Goal: Task Accomplishment & Management: Complete application form

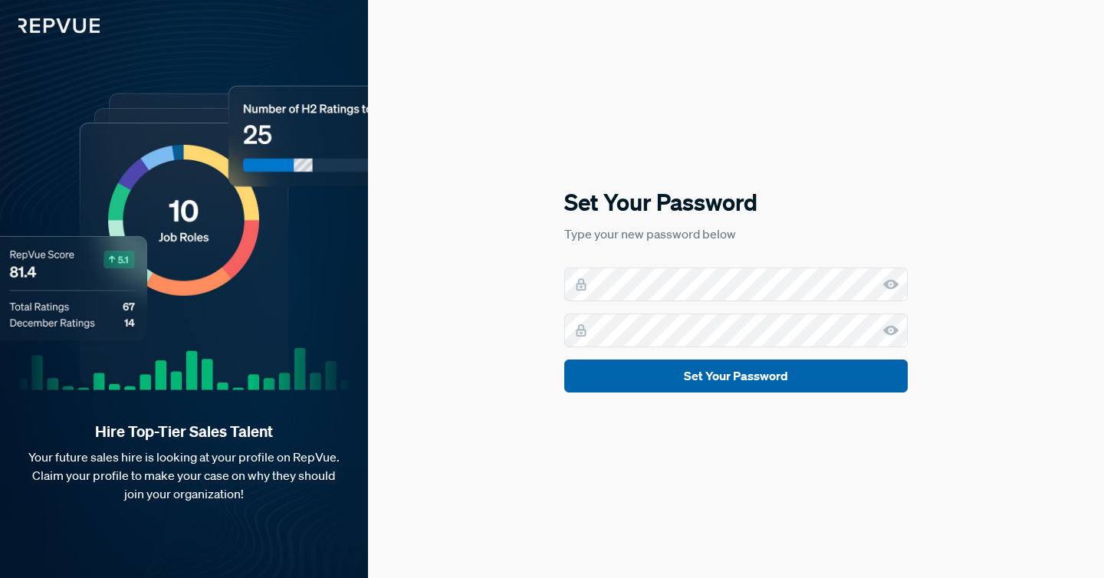
click at [656, 370] on button "Set Your Password" at bounding box center [735, 376] width 343 height 33
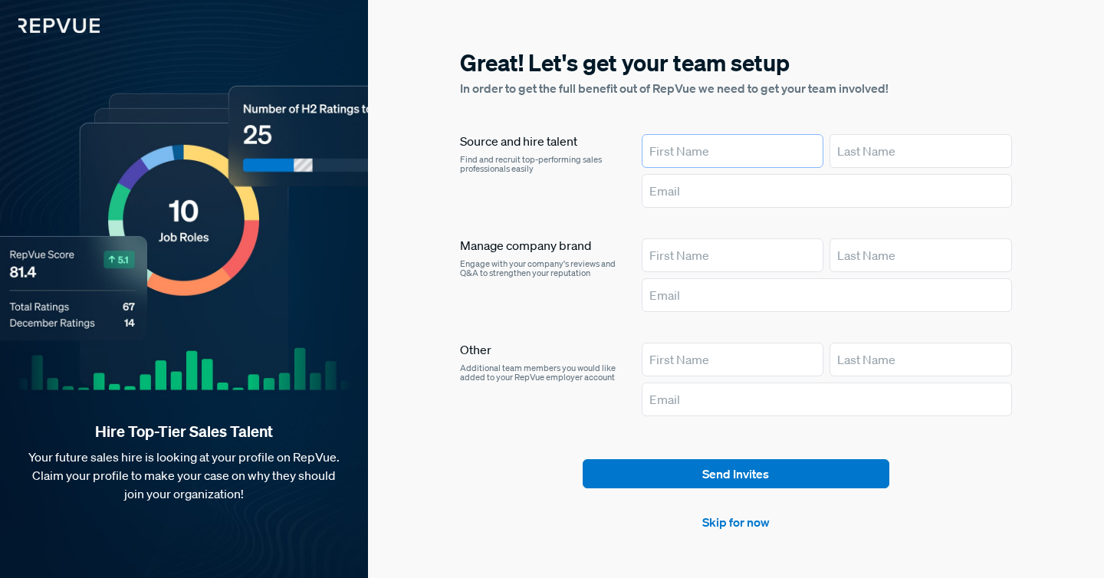
click at [682, 155] on input "text" at bounding box center [733, 151] width 182 height 34
click at [731, 458] on section "Great! Let's get your team setup In order to get the full benefit out of RepVue…" at bounding box center [736, 289] width 552 height 485
click at [738, 520] on link "Skip for now" at bounding box center [735, 522] width 67 height 18
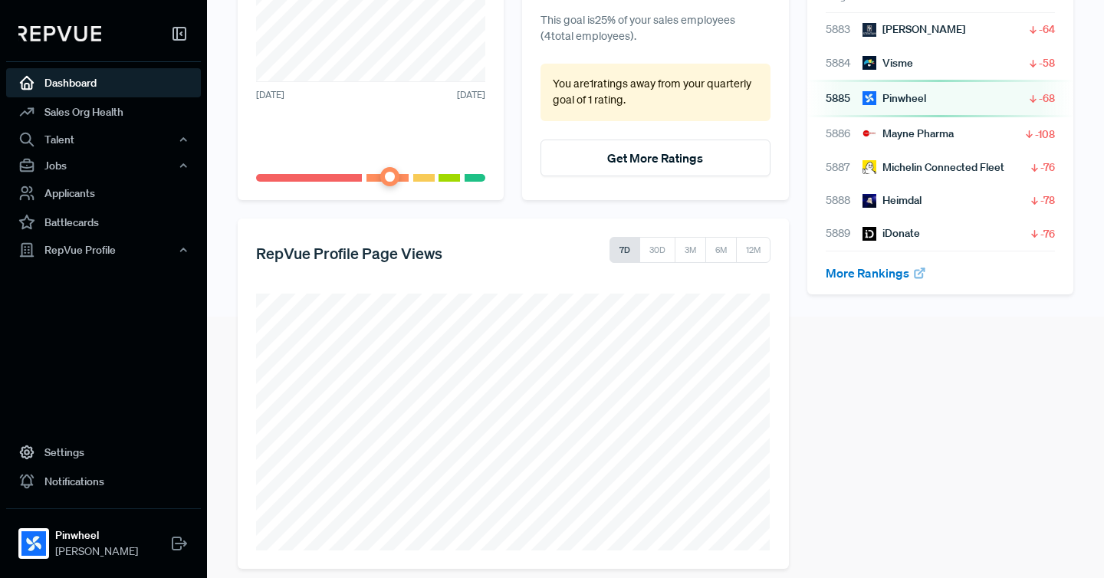
scroll to position [276, 0]
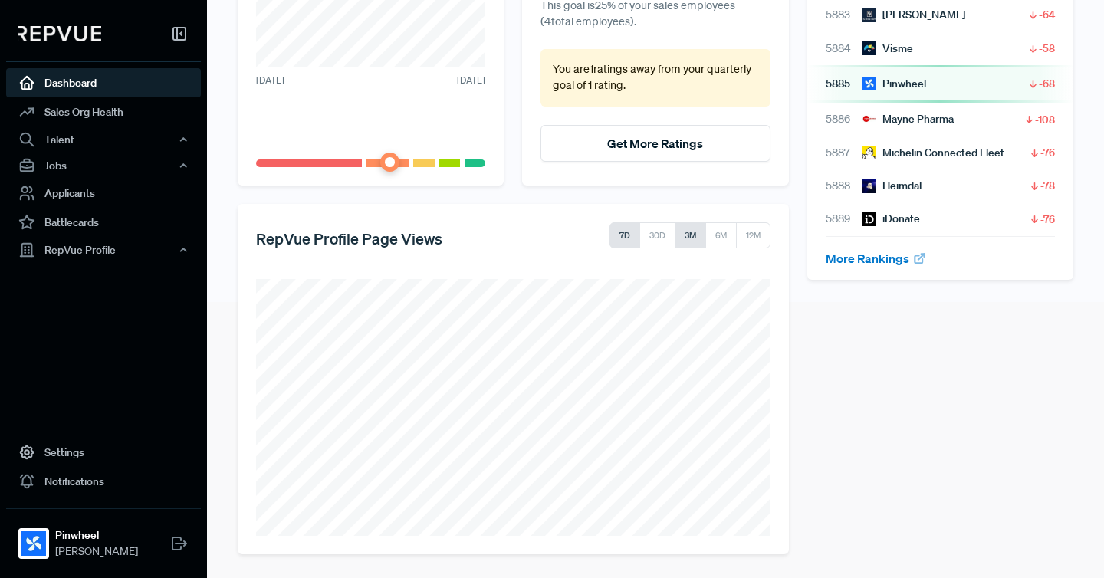
click at [689, 235] on button "3M" at bounding box center [690, 235] width 31 height 26
click at [713, 235] on button "6M" at bounding box center [721, 235] width 32 height 26
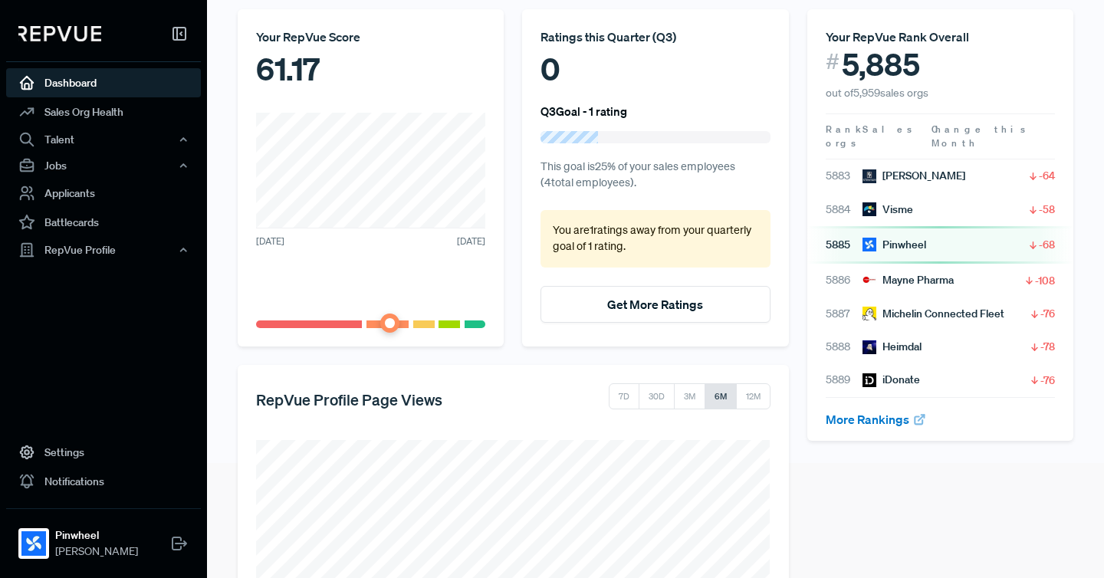
scroll to position [0, 0]
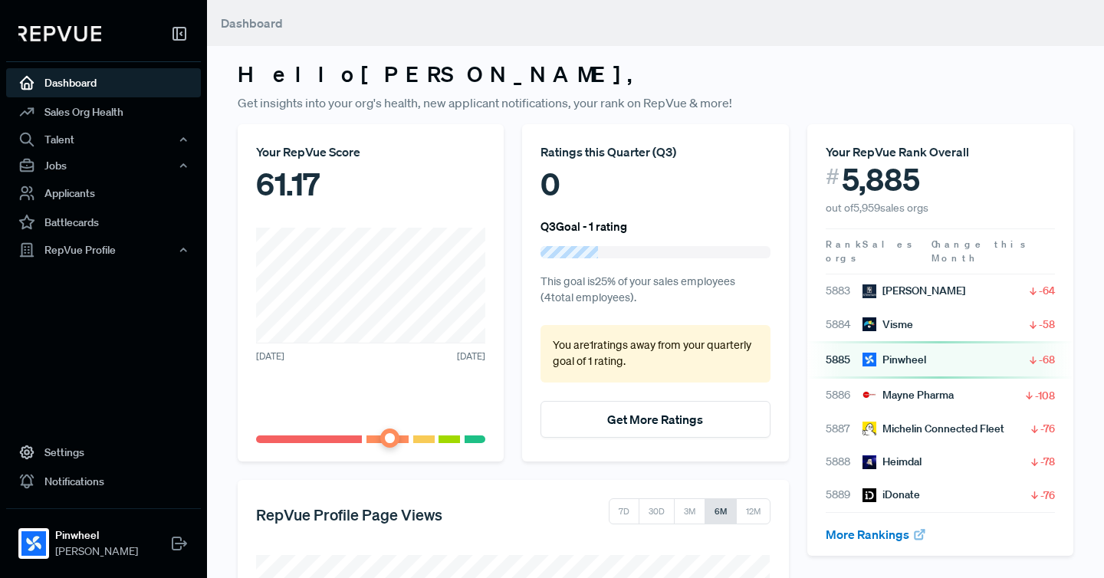
click at [800, 84] on h3 "Hello [PERSON_NAME] ," at bounding box center [656, 74] width 836 height 26
click at [92, 117] on link "Sales Org Health" at bounding box center [103, 111] width 195 height 29
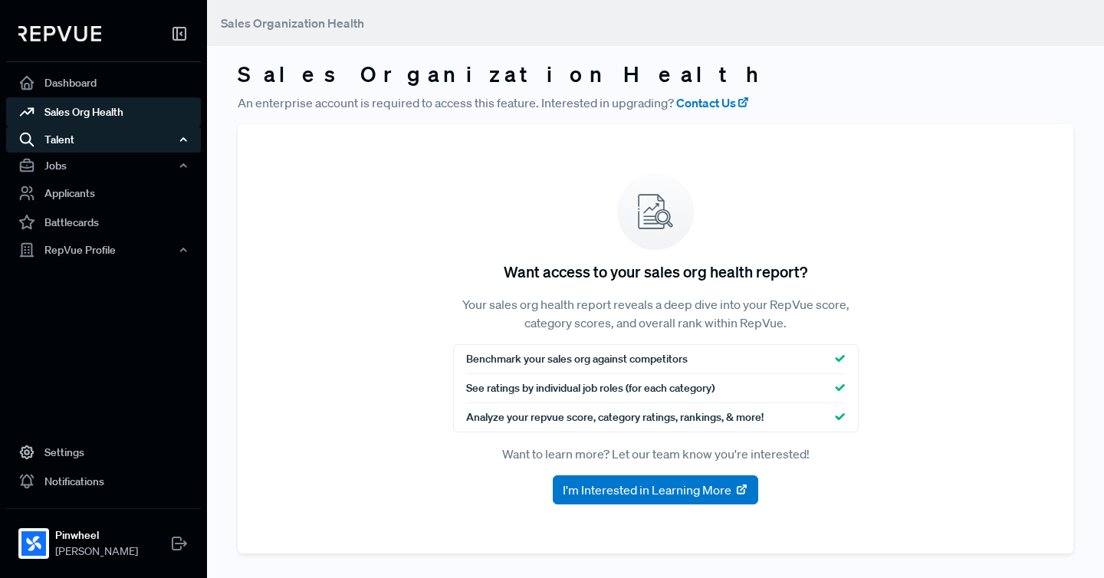
click at [138, 149] on div "Talent" at bounding box center [103, 140] width 195 height 26
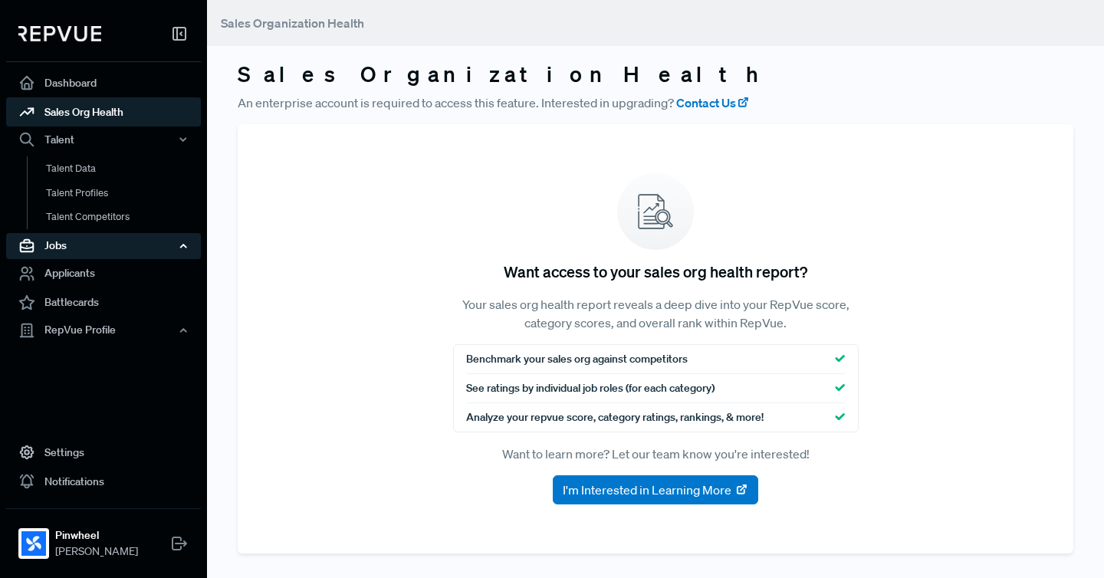
click at [79, 242] on div "Jobs" at bounding box center [103, 246] width 195 height 26
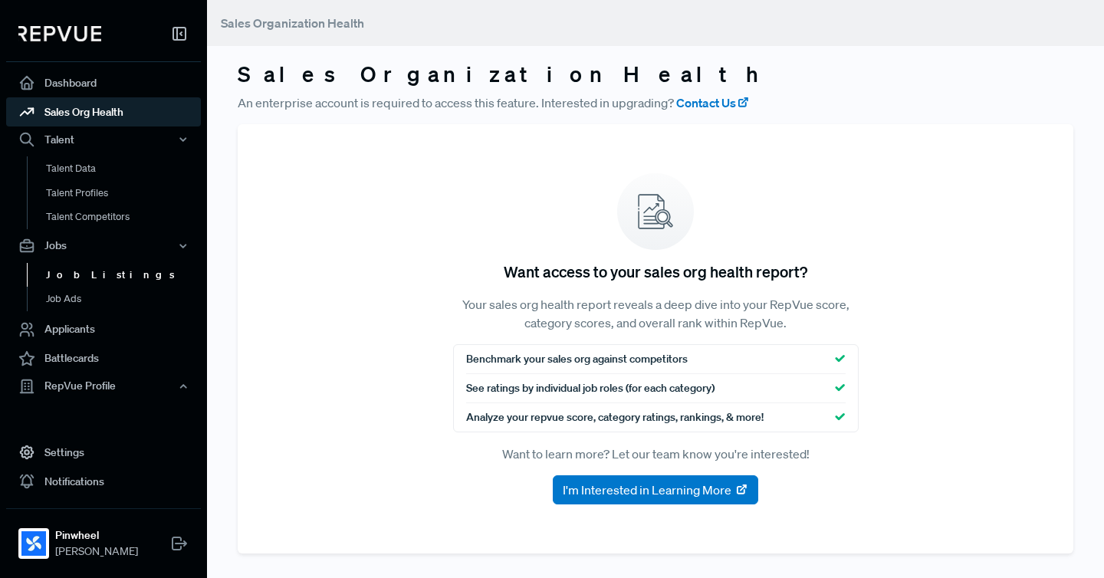
click at [74, 275] on link "Job Listings" at bounding box center [124, 275] width 195 height 25
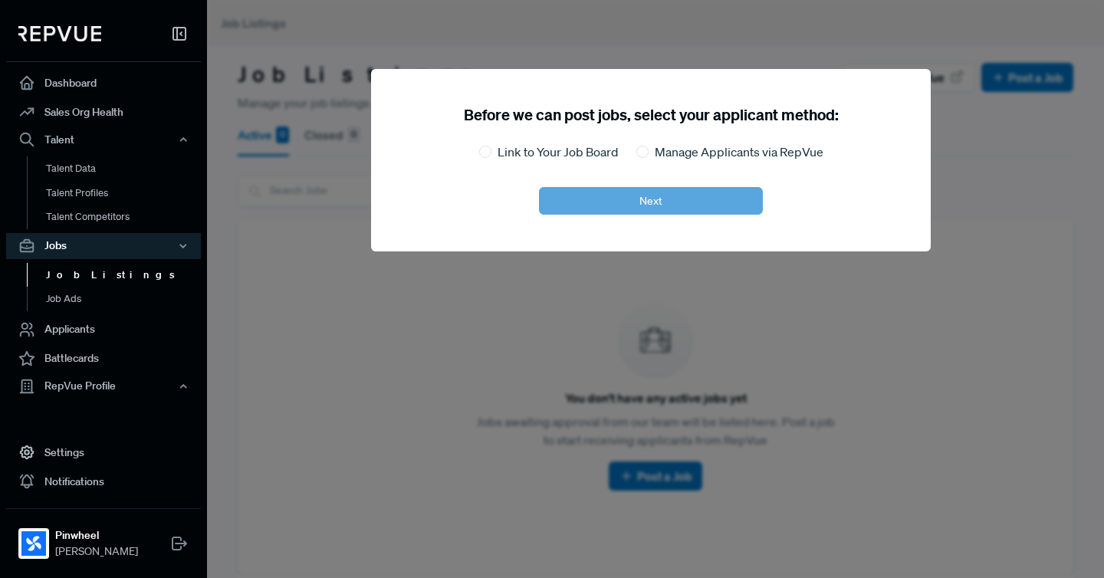
click at [513, 152] on label "Link to Your Job Board" at bounding box center [558, 152] width 120 height 18
click at [491, 152] on input "Link to Your Job Board" at bounding box center [485, 152] width 12 height 12
radio input "true"
click at [635, 214] on button "Next" at bounding box center [651, 201] width 224 height 28
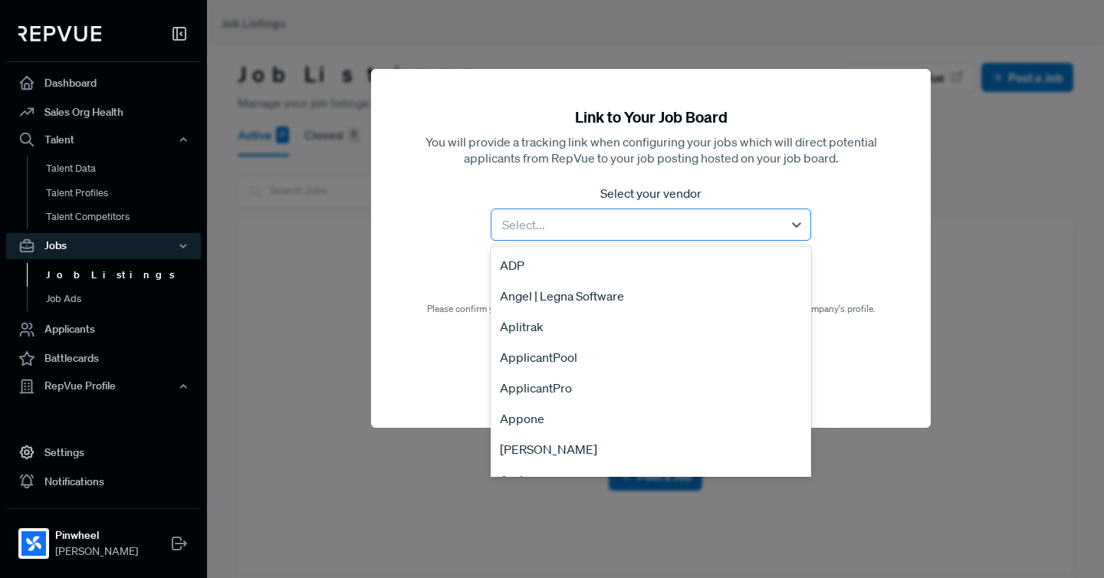
click at [589, 219] on div at bounding box center [637, 224] width 276 height 21
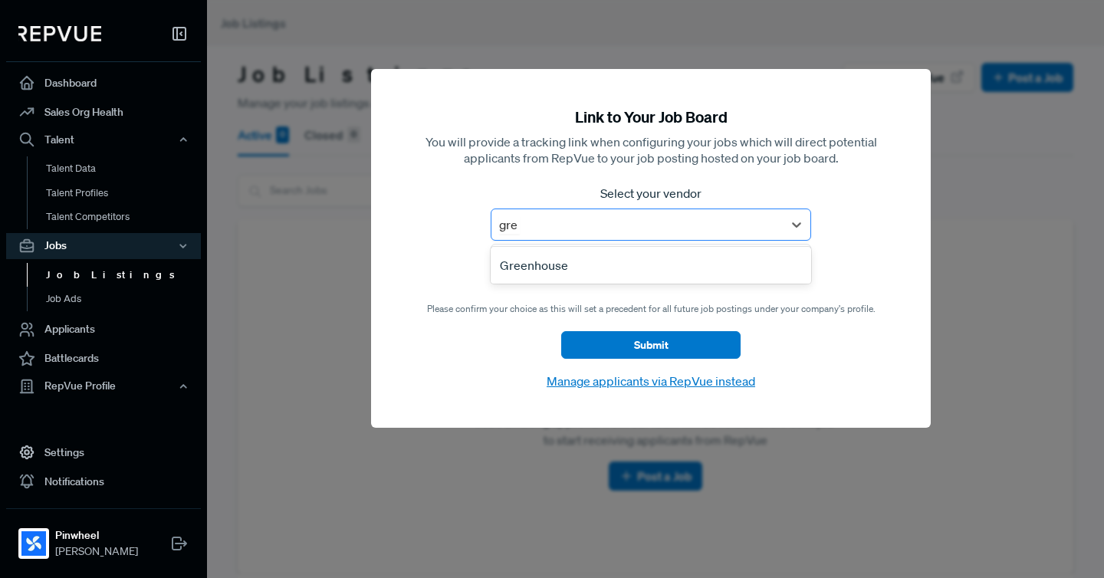
type input "gree"
click at [560, 261] on div "Greenhouse" at bounding box center [651, 265] width 320 height 31
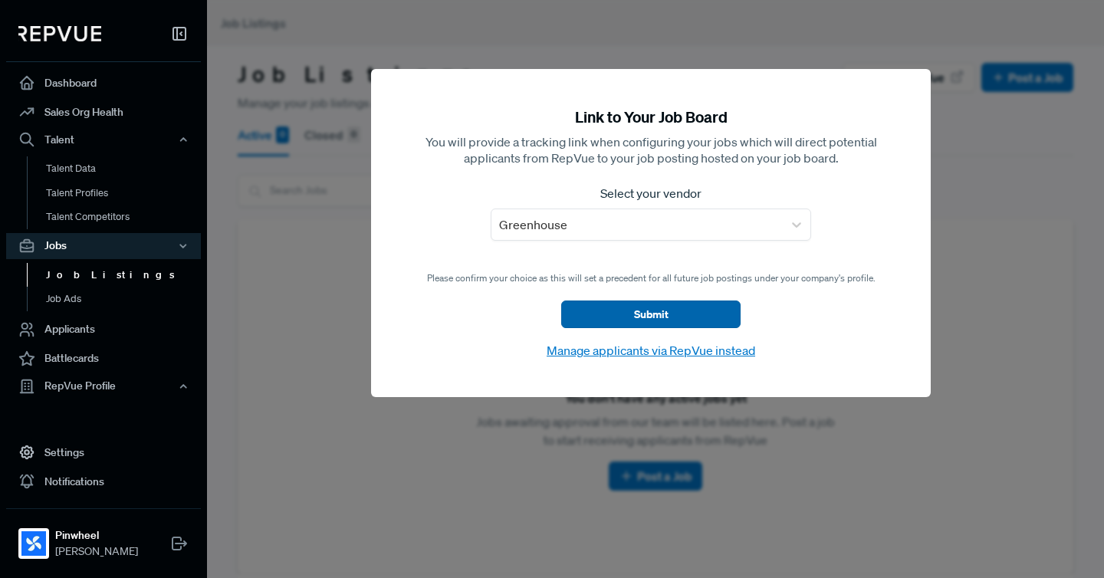
click at [620, 311] on button "Submit" at bounding box center [650, 315] width 179 height 28
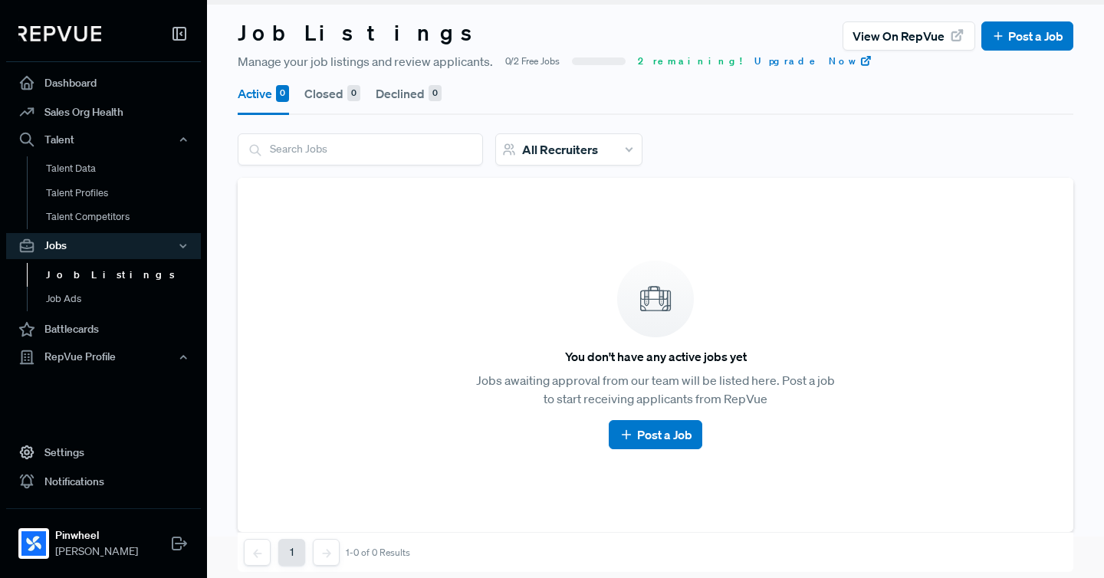
scroll to position [61, 0]
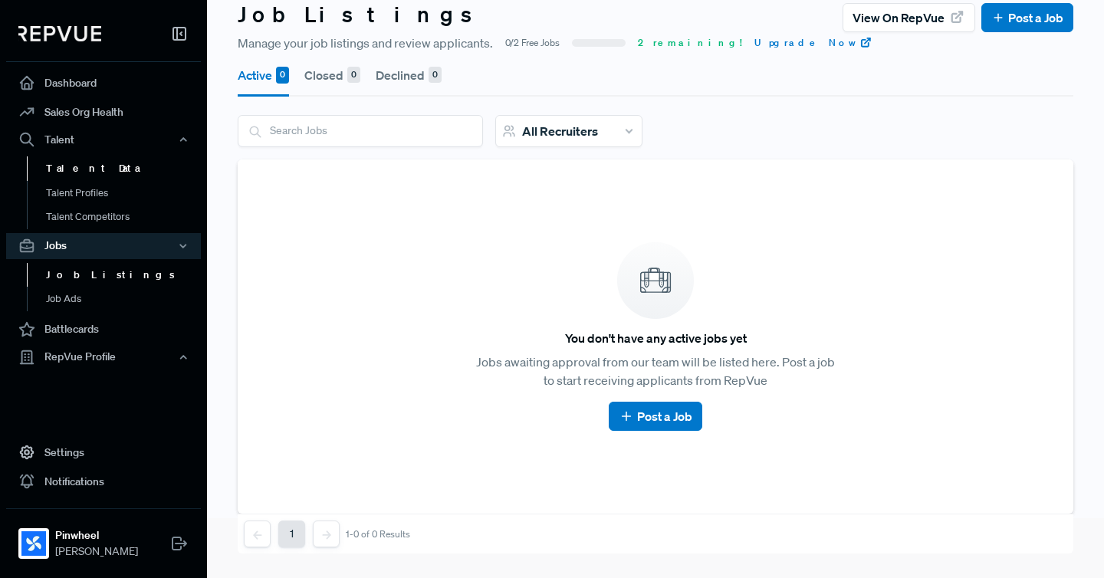
click at [218, 166] on link "Talent Data" at bounding box center [124, 168] width 195 height 25
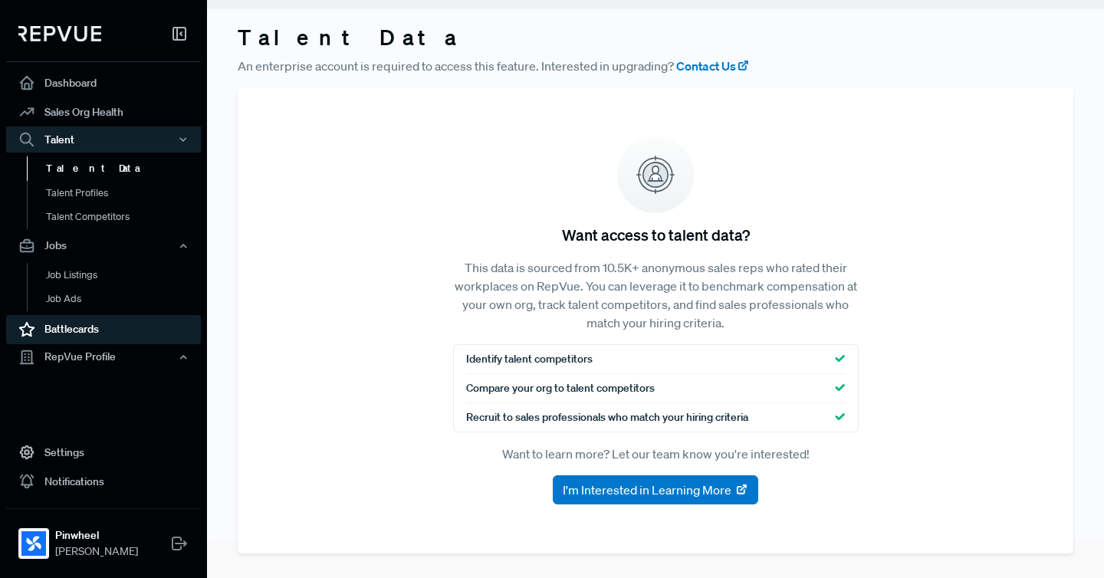
click at [82, 325] on link "Battlecards" at bounding box center [103, 328] width 195 height 29
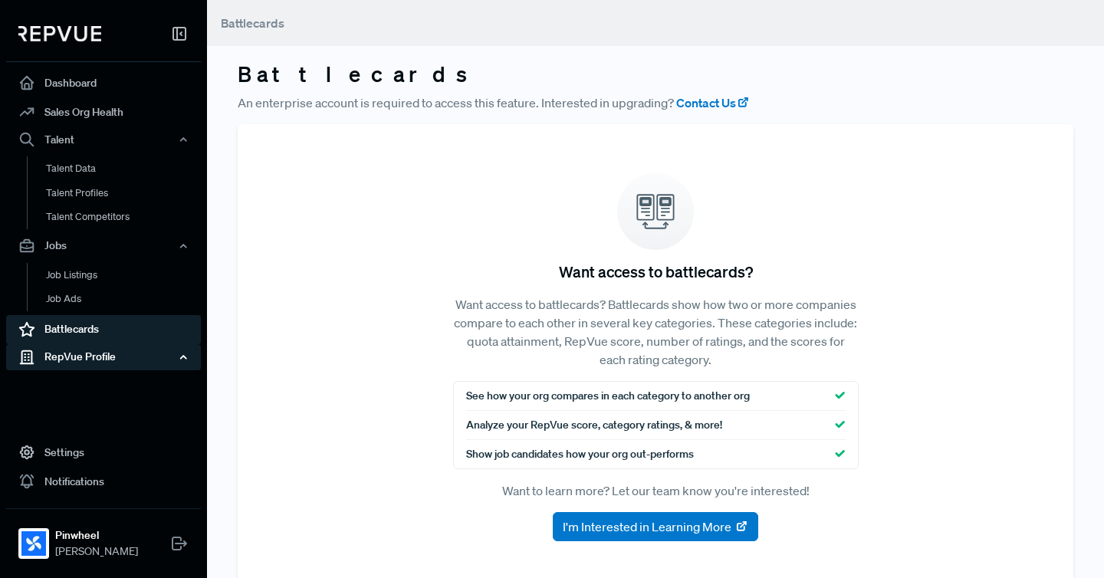
click at [71, 369] on div "RepVue Profile" at bounding box center [103, 357] width 195 height 26
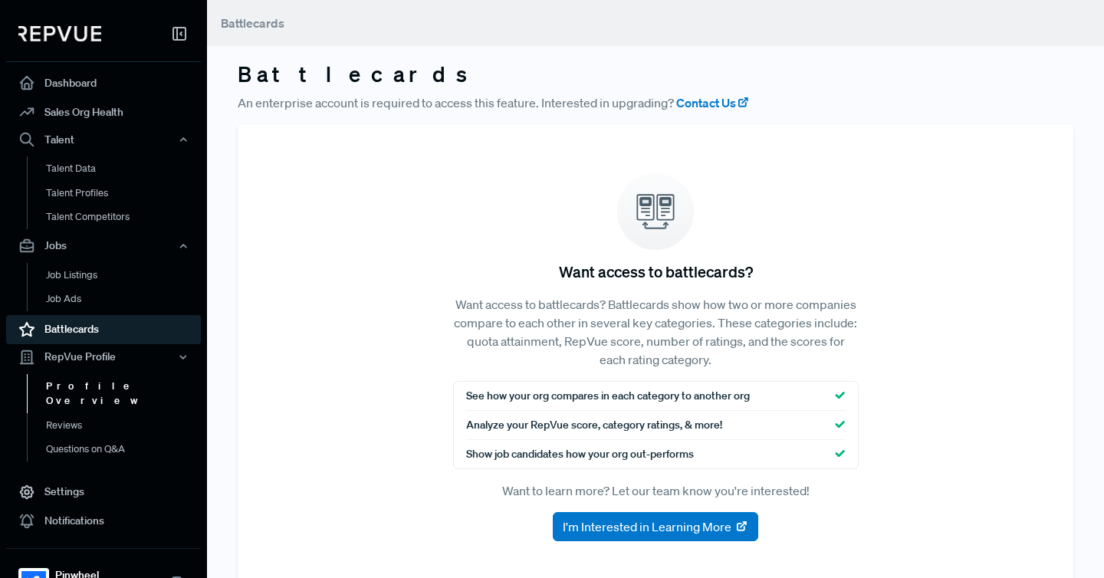
click at [75, 382] on link "Profile Overview" at bounding box center [124, 393] width 195 height 39
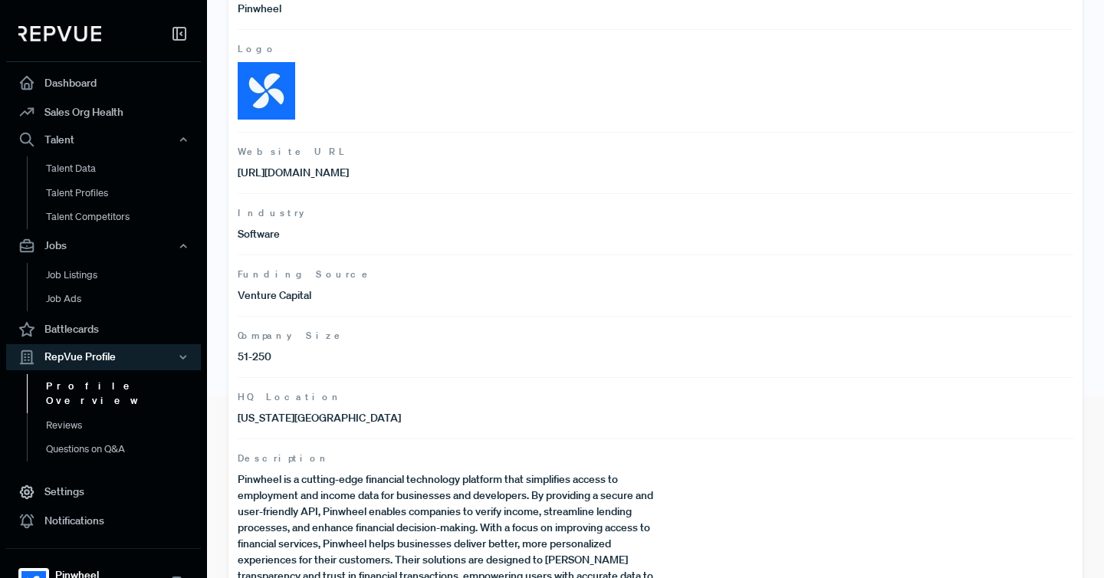
scroll to position [184, 0]
click at [295, 290] on p "Venture Capital" at bounding box center [447, 294] width 418 height 16
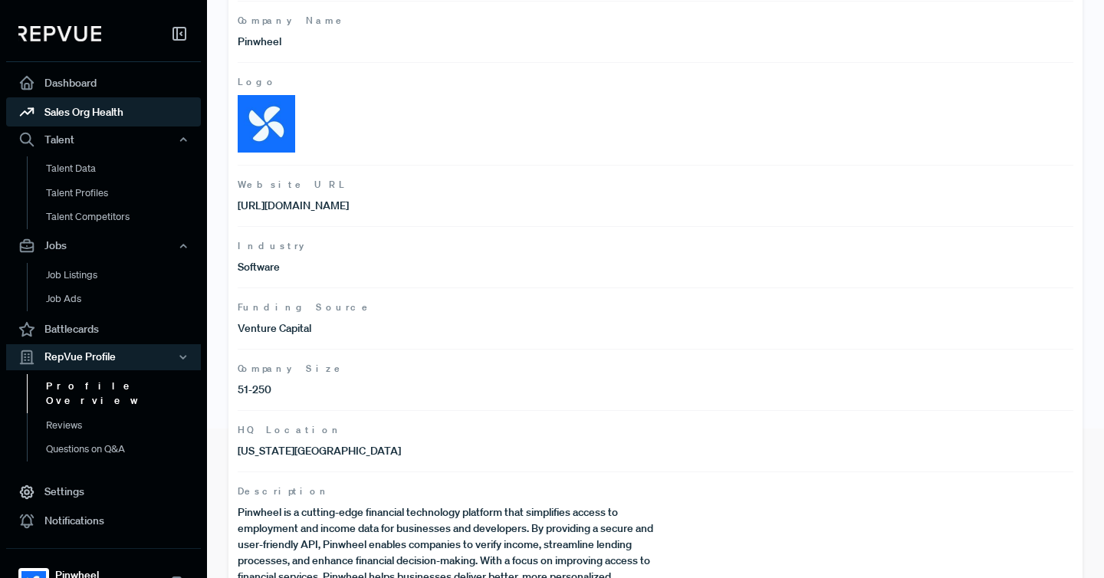
scroll to position [150, 0]
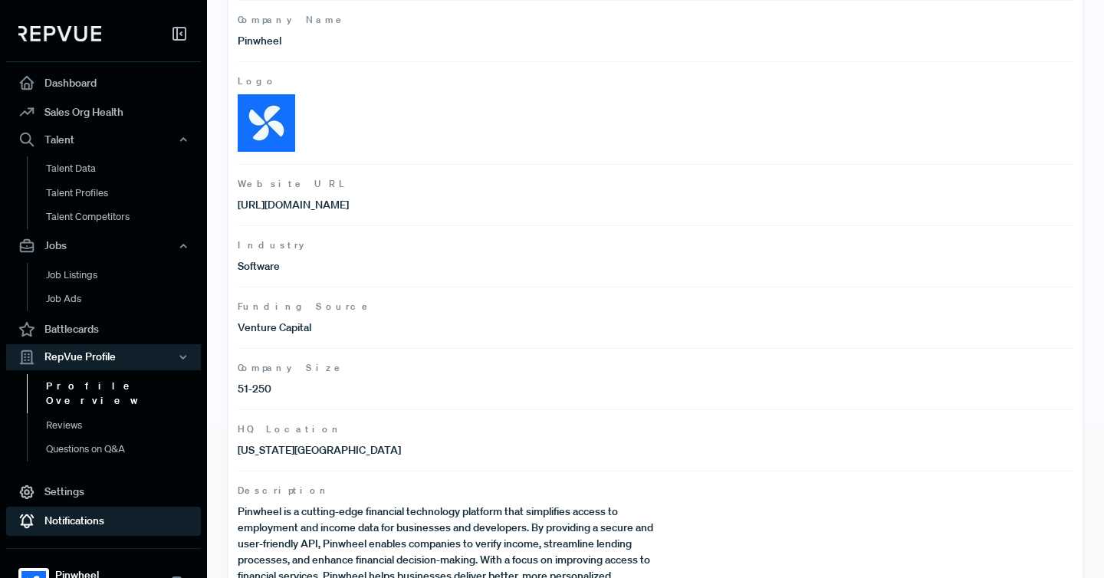
click at [68, 511] on link "Notifications" at bounding box center [103, 521] width 195 height 29
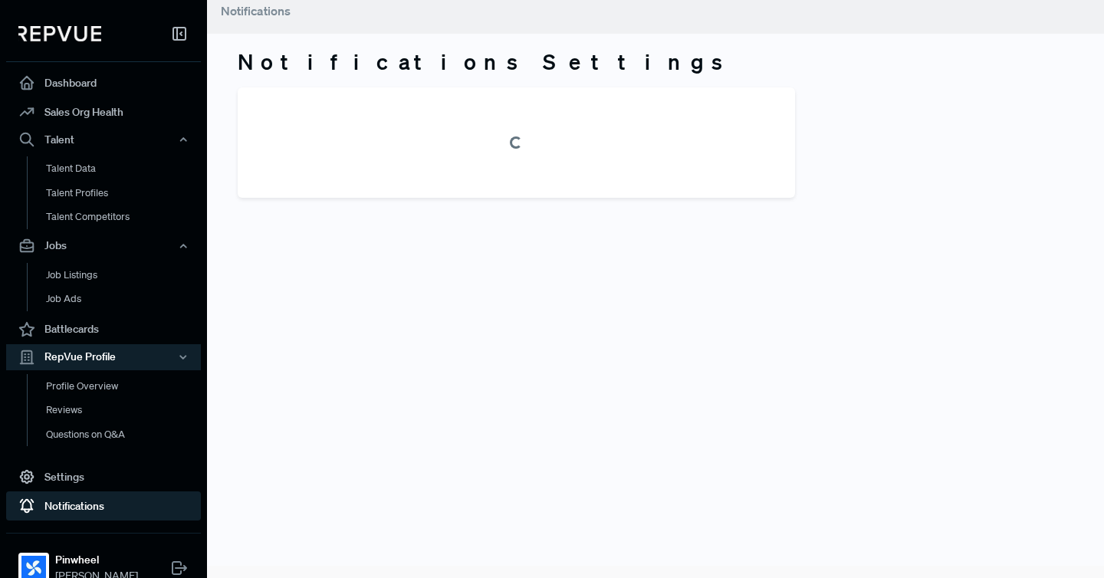
scroll to position [12, 0]
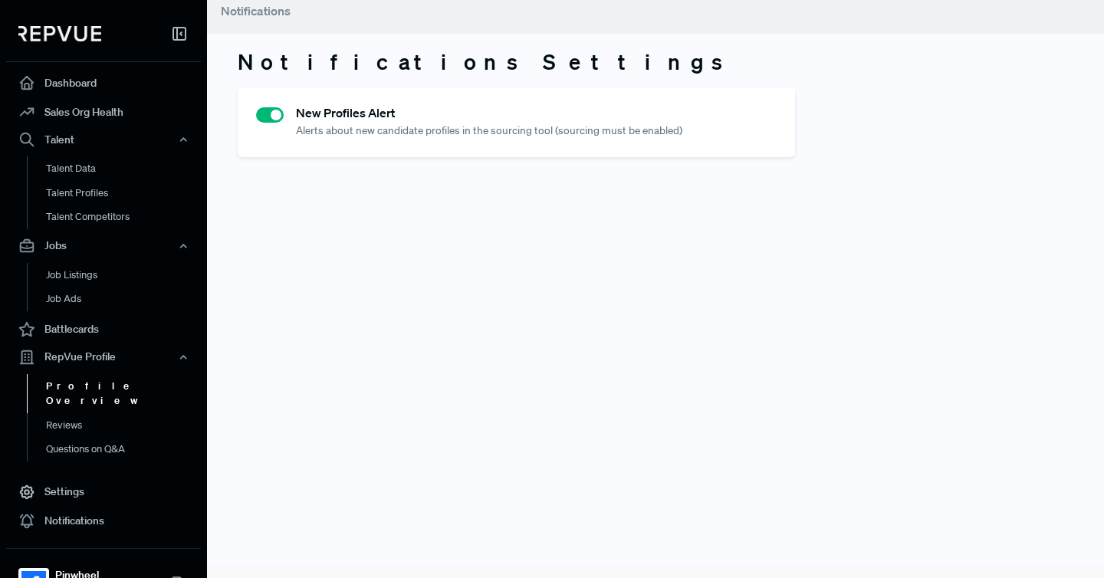
click at [102, 383] on link "Profile Overview" at bounding box center [124, 393] width 195 height 39
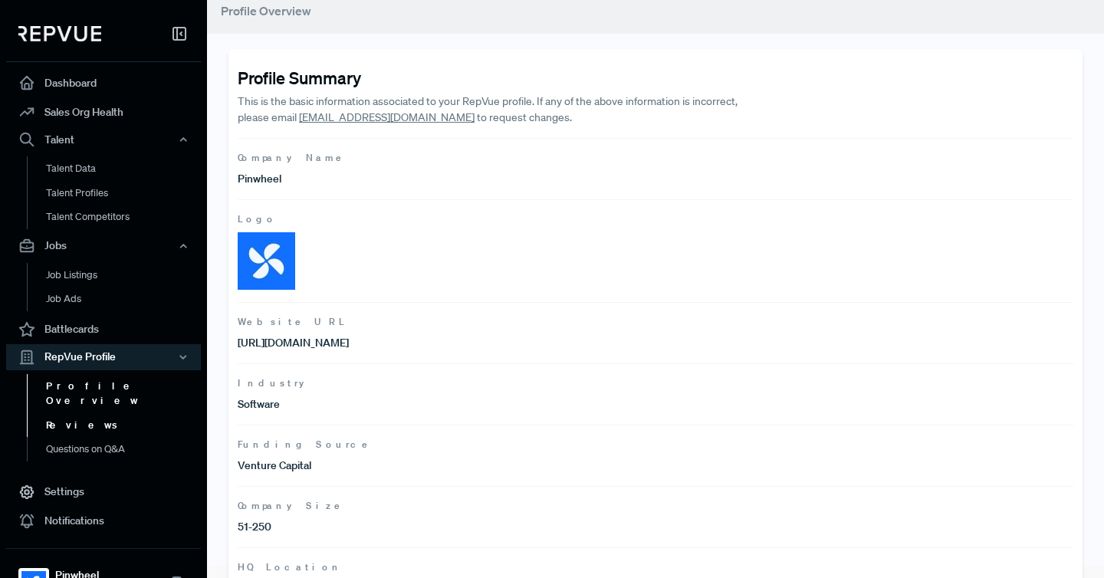
click at [41, 413] on link "Reviews" at bounding box center [124, 425] width 195 height 25
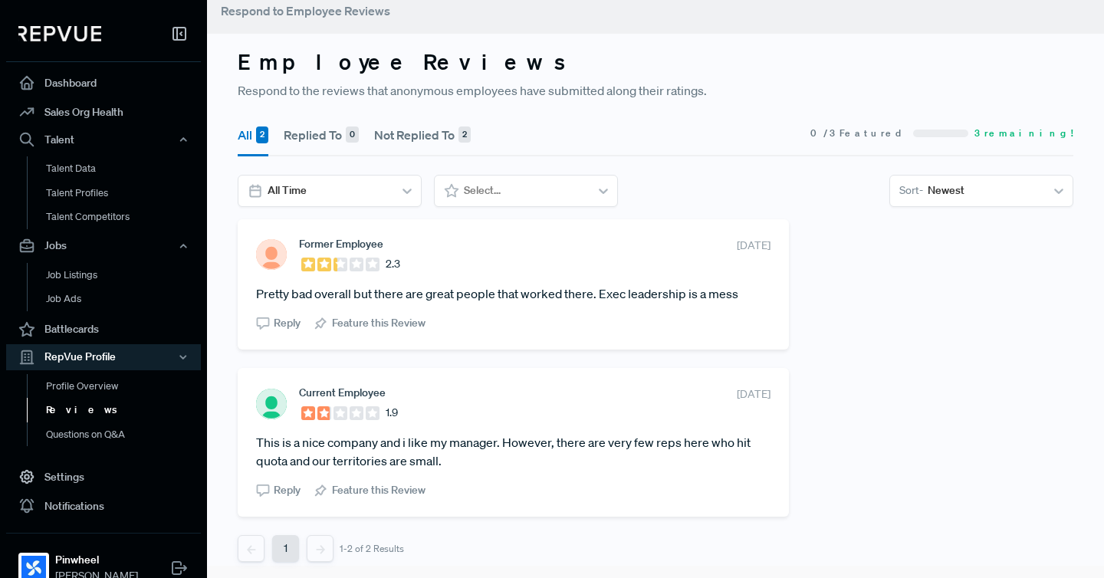
scroll to position [15, 0]
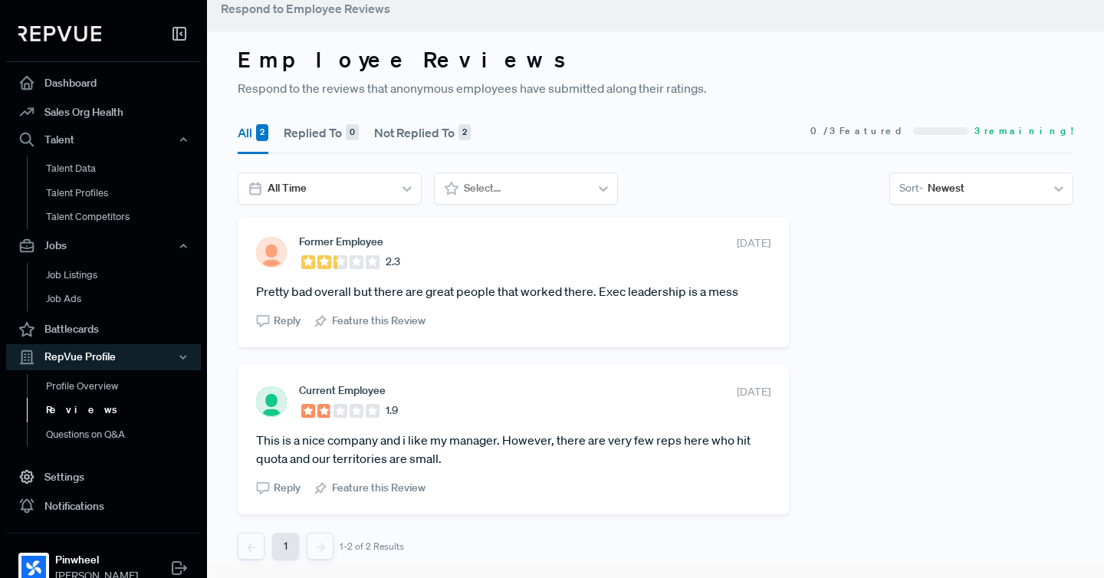
click at [589, 54] on h3 "Employee Reviews" at bounding box center [656, 60] width 836 height 26
click at [639, 60] on h3 "Employee Reviews" at bounding box center [656, 60] width 836 height 26
click at [556, 53] on h3 "Employee Reviews" at bounding box center [656, 60] width 836 height 26
